Goal: Information Seeking & Learning: Learn about a topic

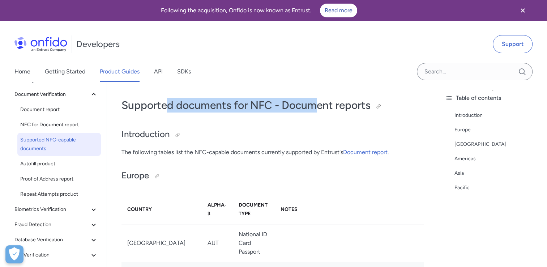
drag, startPoint x: 168, startPoint y: 106, endPoint x: 315, endPoint y: 102, distance: 147.5
click at [315, 102] on h1 "Supported documents for NFC - Document reports" at bounding box center [272, 105] width 302 height 14
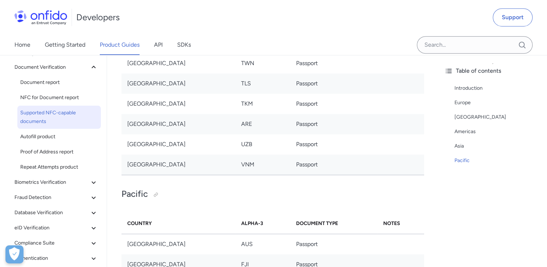
scroll to position [3191, 0]
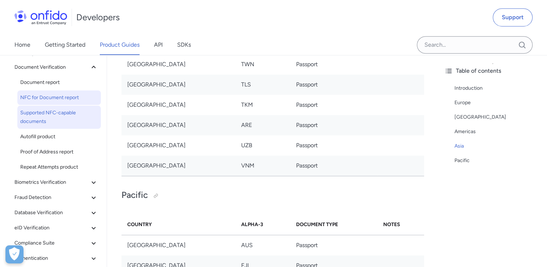
click at [69, 95] on span "NFC for Document report" at bounding box center [59, 97] width 78 height 9
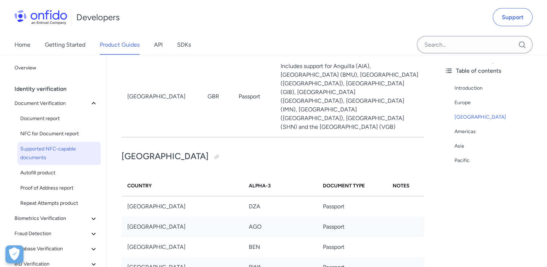
scroll to position [1517, 0]
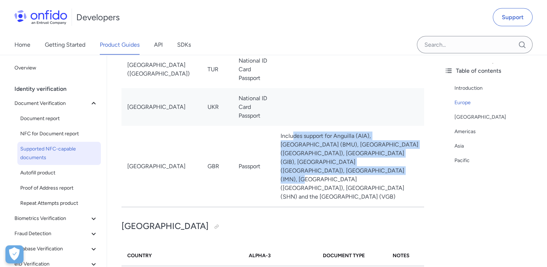
drag, startPoint x: 270, startPoint y: 150, endPoint x: 301, endPoint y: 177, distance: 40.9
click at [301, 177] on td "Includes support for Anguilla (AIA), Bermuda (BMU), Cayman Islands (CYM), Gibra…" at bounding box center [349, 166] width 149 height 81
click at [302, 178] on td "Includes support for Anguilla (AIA), Bermuda (BMU), Cayman Islands (CYM), Gibra…" at bounding box center [349, 166] width 149 height 81
click at [275, 163] on td "Includes support for Anguilla (AIA), Bermuda (BMU), Cayman Islands (CYM), Gibra…" at bounding box center [349, 166] width 149 height 81
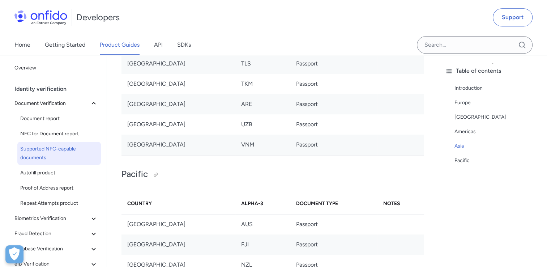
scroll to position [3323, 0]
